Goal: Transaction & Acquisition: Subscribe to service/newsletter

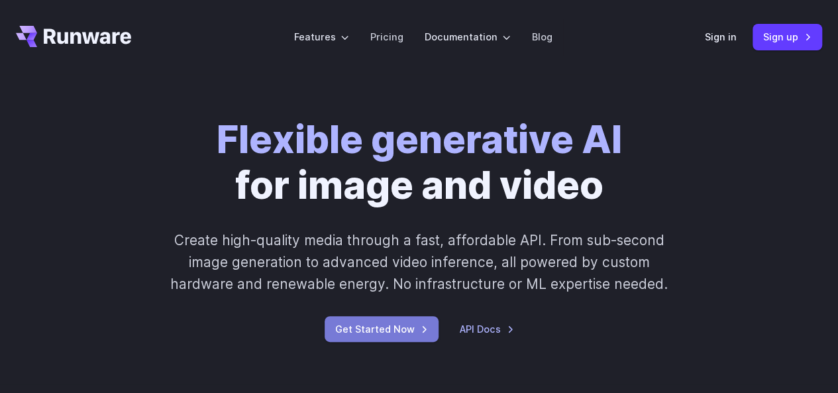
click at [396, 327] on link "Get Started Now" at bounding box center [382, 329] width 114 height 26
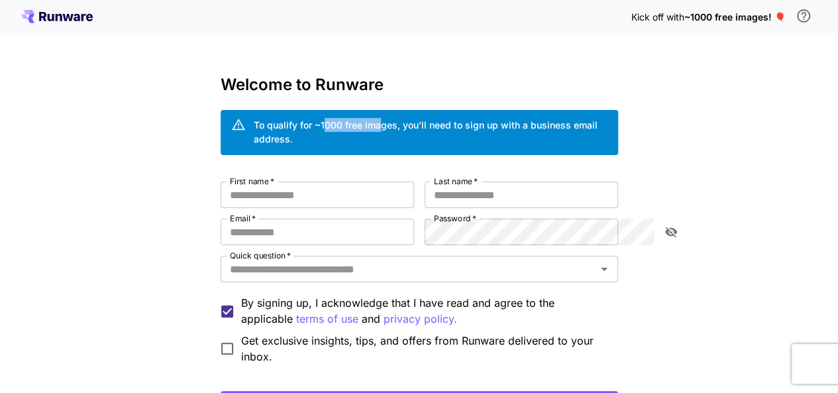
drag, startPoint x: 257, startPoint y: 120, endPoint x: 318, endPoint y: 115, distance: 61.2
click at [318, 115] on div "To qualify for ~1000 free images, you’ll need to sign up with a business email …" at bounding box center [431, 132] width 354 height 37
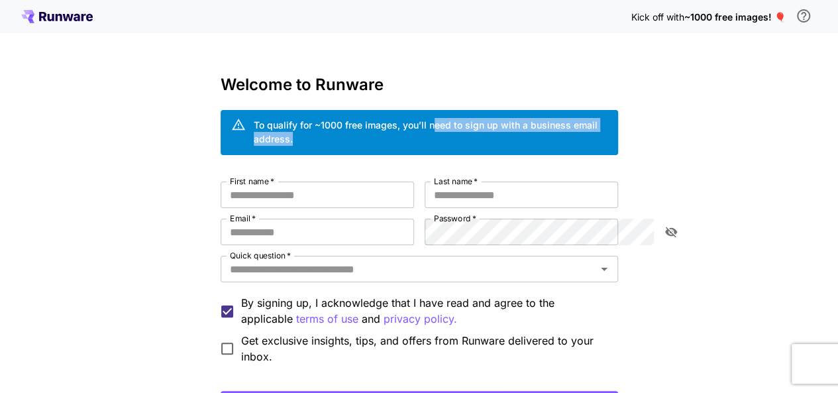
drag, startPoint x: 366, startPoint y: 112, endPoint x: 571, endPoint y: 119, distance: 205.5
click at [571, 119] on div "To qualify for ~1000 free images, you’ll need to sign up with a business email …" at bounding box center [420, 132] width 398 height 45
drag, startPoint x: 345, startPoint y: 131, endPoint x: 562, endPoint y: 128, distance: 217.3
click at [562, 128] on div "To qualify for ~1000 free images, you’ll need to sign up with a business email …" at bounding box center [431, 132] width 354 height 28
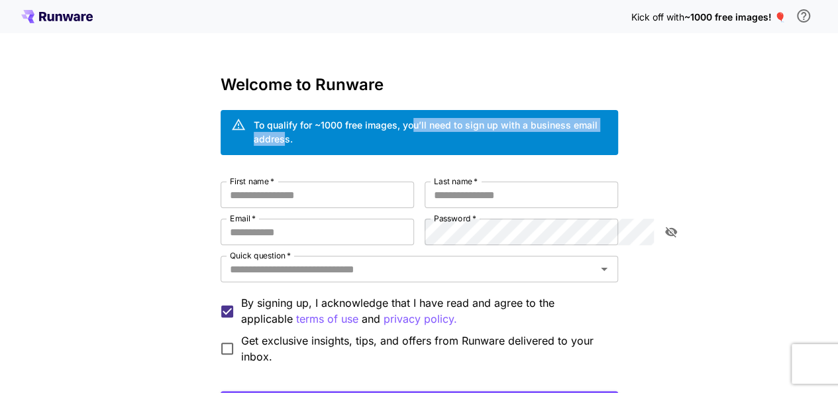
click at [562, 128] on div "To qualify for ~1000 free images, you’ll need to sign up with a business email …" at bounding box center [431, 132] width 354 height 28
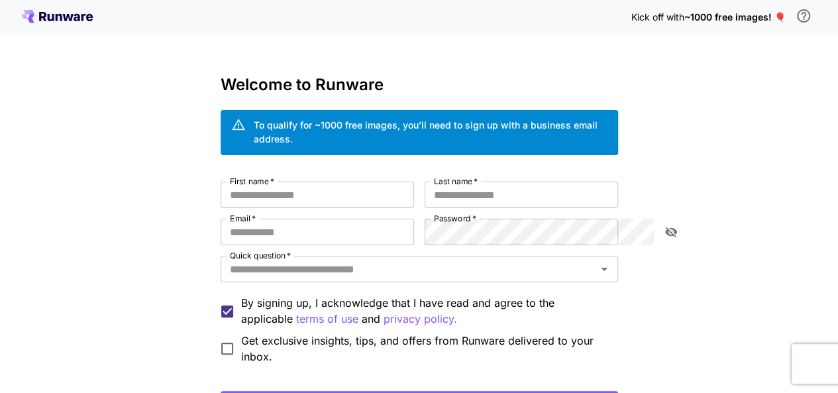
click at [397, 164] on div "Welcome to Runware To qualify for ~1000 free images, you’ll need to sign up wit…" at bounding box center [420, 261] width 398 height 370
click at [327, 190] on input "First name   *" at bounding box center [317, 195] width 193 height 27
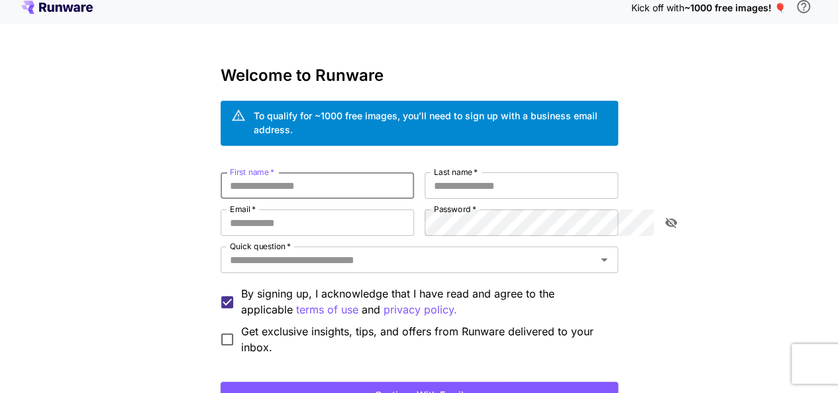
scroll to position [8, 0]
